Goal: Task Accomplishment & Management: Complete application form

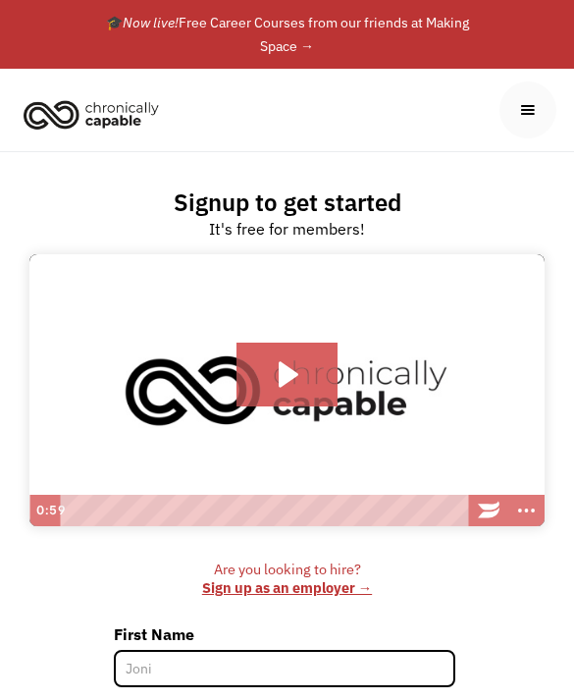
click at [147, 113] on img "home" at bounding box center [91, 113] width 147 height 43
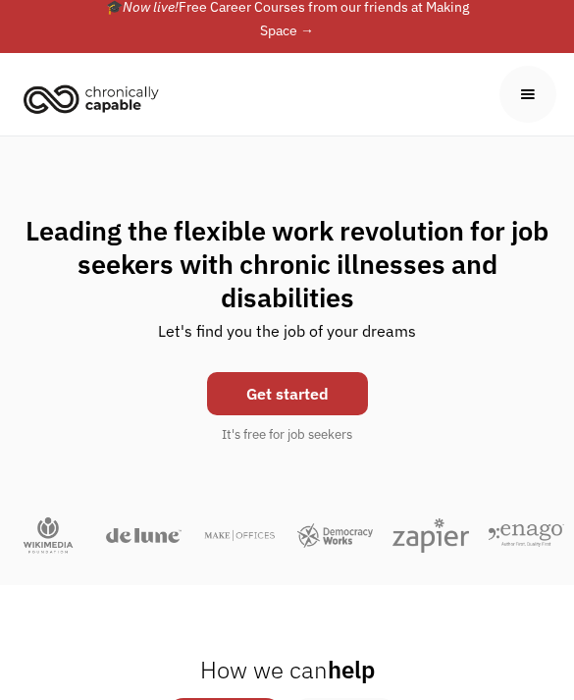
scroll to position [16, 0]
click at [309, 407] on link "Get started" at bounding box center [287, 393] width 161 height 43
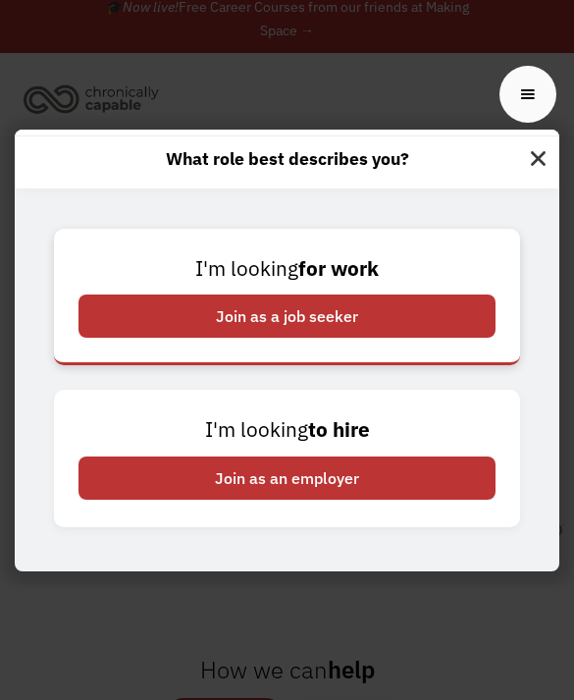
click at [454, 338] on div "Join as a job seeker" at bounding box center [287, 315] width 417 height 43
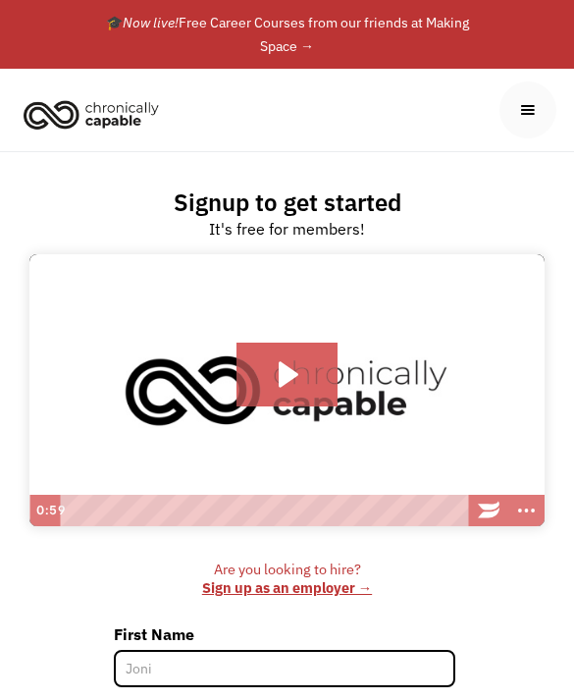
click at [525, 121] on div "menu" at bounding box center [528, 109] width 57 height 57
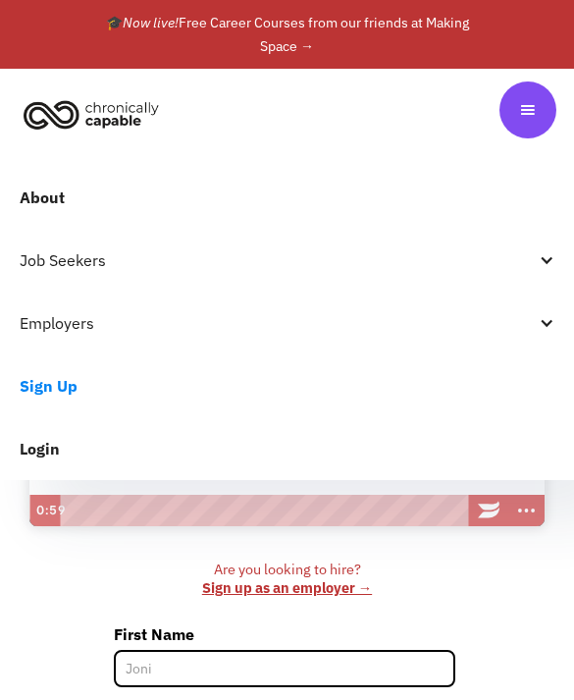
click at [529, 257] on div "Job Seekers" at bounding box center [277, 260] width 515 height 24
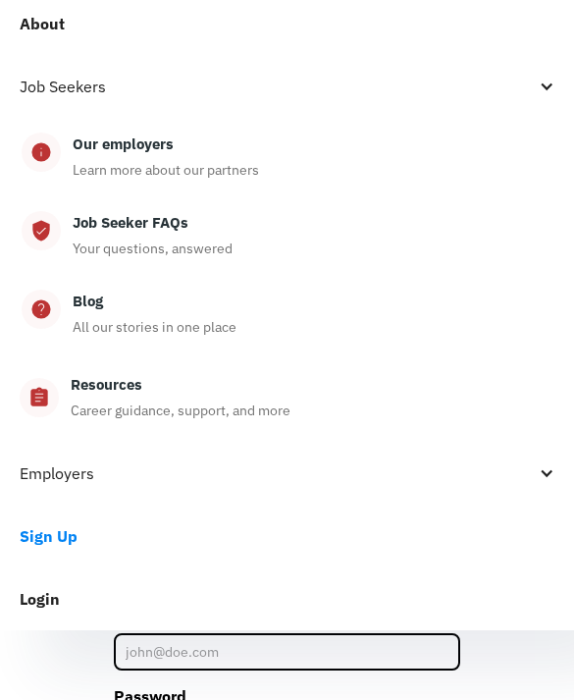
scroll to position [183, 0]
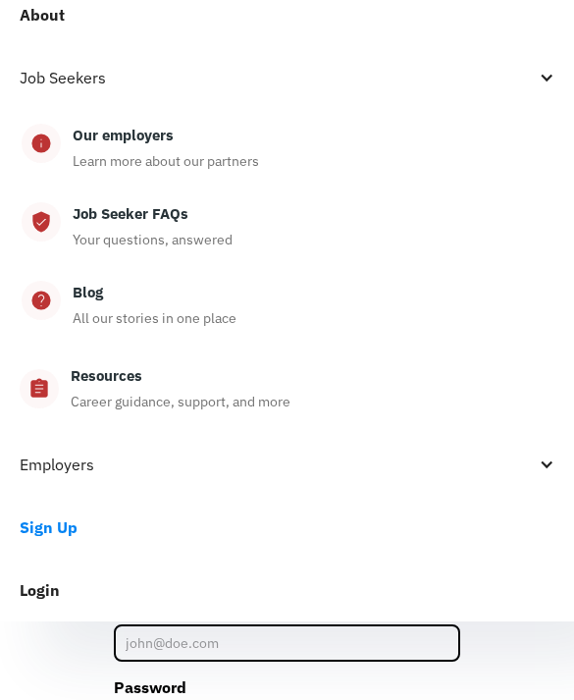
click at [396, 463] on div "Employers" at bounding box center [277, 465] width 515 height 24
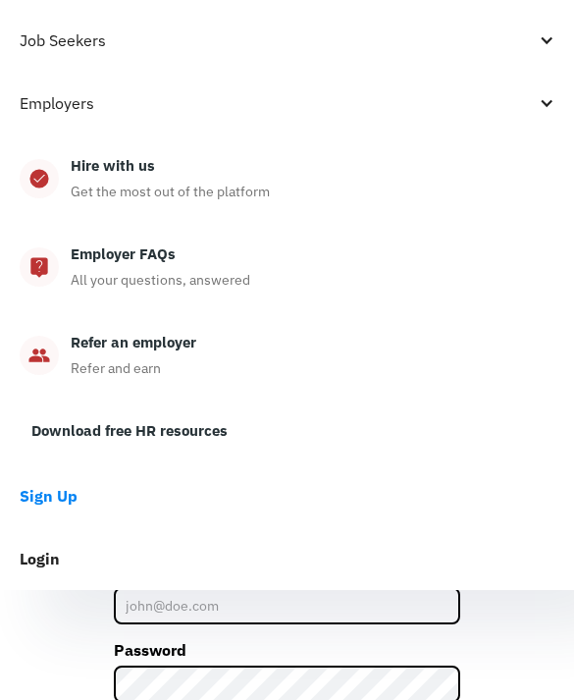
scroll to position [0, 0]
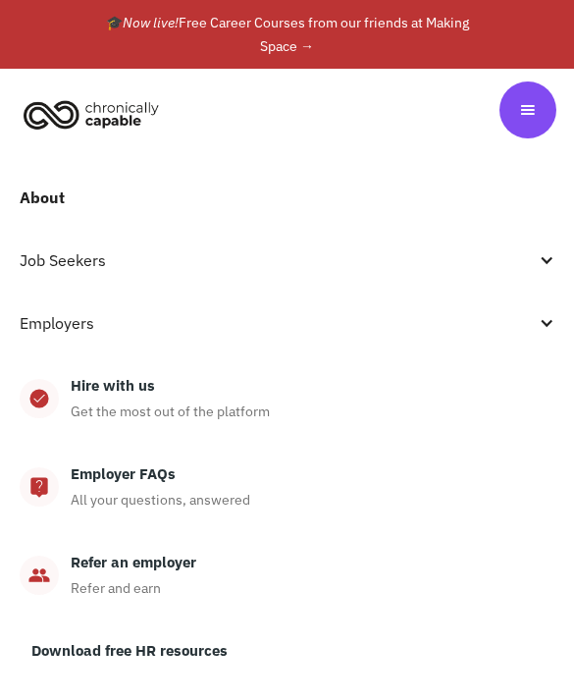
click at [529, 116] on div "menu" at bounding box center [528, 110] width 22 height 22
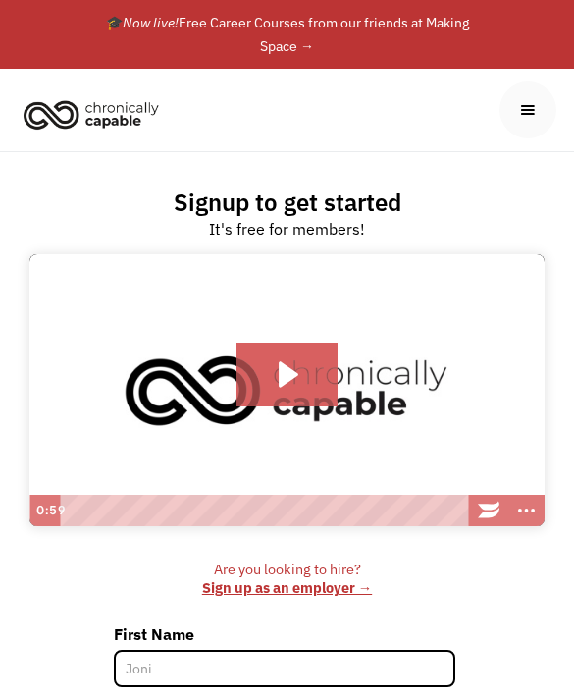
click at [522, 116] on div "menu" at bounding box center [528, 110] width 22 height 22
